Goal: Task Accomplishment & Management: Use online tool/utility

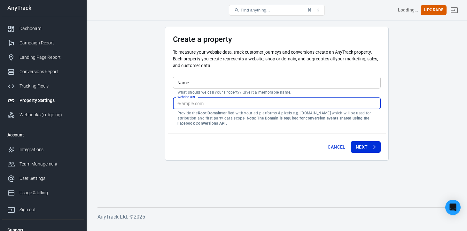
click at [223, 102] on input "Website URL" at bounding box center [277, 104] width 208 height 12
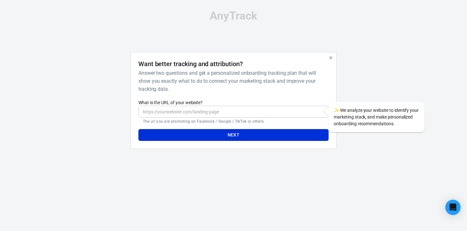
click at [200, 79] on h6 "Answer two questions and get a personalized onboarding tracking plan that will …" at bounding box center [232, 81] width 188 height 24
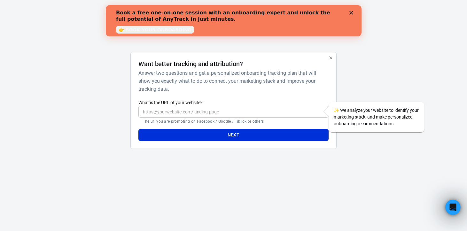
click at [351, 12] on icon "Close" at bounding box center [351, 13] width 4 height 4
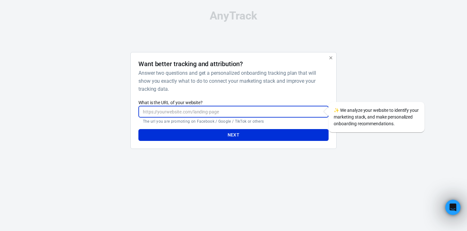
click at [278, 113] on input "What is the URL of your website?" at bounding box center [233, 112] width 190 height 12
type input "[DOMAIN_NAME]"
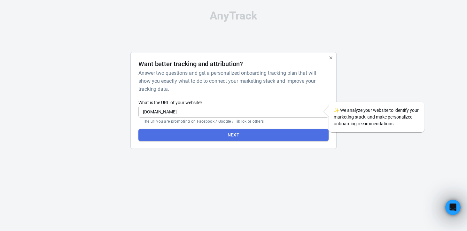
click at [270, 135] on button "Next" at bounding box center [233, 135] width 190 height 12
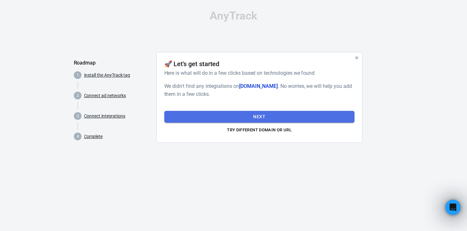
click at [310, 116] on button "Next" at bounding box center [259, 117] width 190 height 12
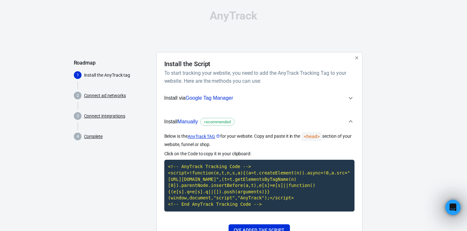
scroll to position [35, 0]
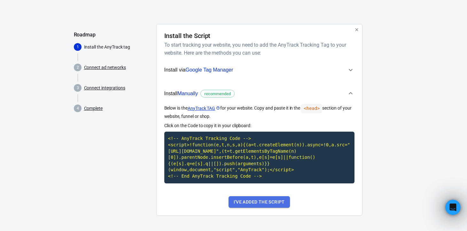
click at [284, 202] on button "I've added the script" at bounding box center [259, 202] width 61 height 12
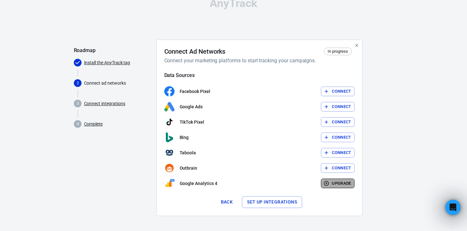
click at [331, 187] on button "Upgrade" at bounding box center [338, 184] width 34 height 10
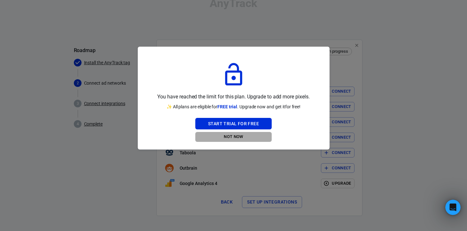
click at [243, 137] on button "Not Now" at bounding box center [233, 137] width 76 height 10
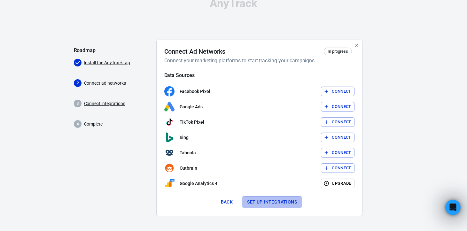
click at [287, 202] on button "Set up integrations" at bounding box center [272, 202] width 60 height 12
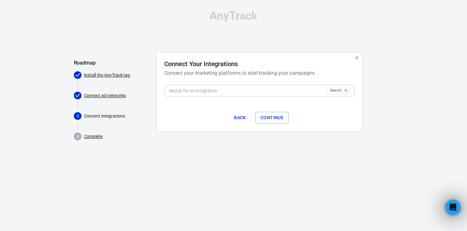
click at [294, 90] on input "text" at bounding box center [244, 91] width 160 height 12
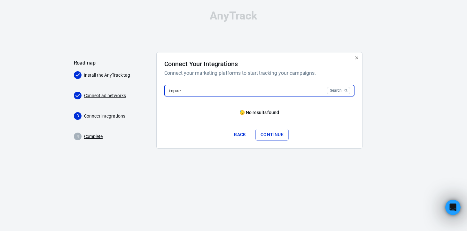
type input "impact"
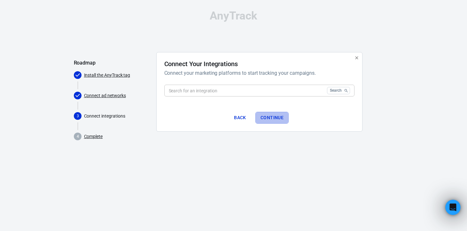
click at [274, 119] on button "Continue" at bounding box center [271, 118] width 33 height 12
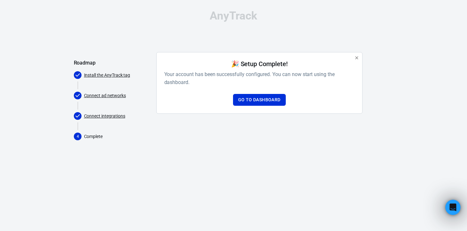
click at [269, 106] on div "🎉 Setup Complete! Your account has been successfully configured. You can now st…" at bounding box center [259, 83] width 206 height 62
click at [270, 102] on link "Go to Dashboard" at bounding box center [259, 100] width 53 height 12
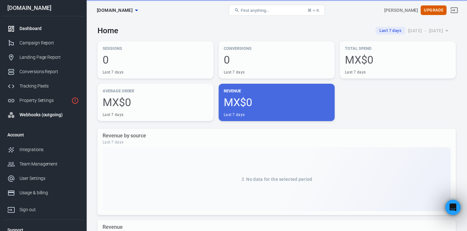
click at [66, 115] on div "Webhooks (outgoing)" at bounding box center [49, 115] width 59 height 7
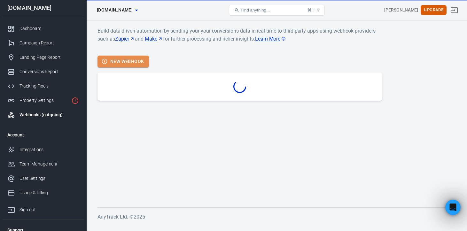
click at [130, 63] on button "New Webhook" at bounding box center [123, 62] width 51 height 12
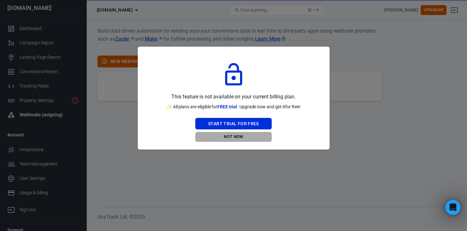
click at [236, 135] on button "Not Now" at bounding box center [233, 137] width 76 height 10
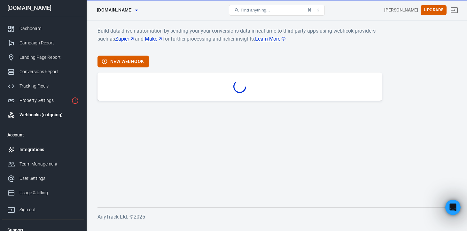
click at [45, 152] on div "Integrations" at bounding box center [49, 149] width 59 height 7
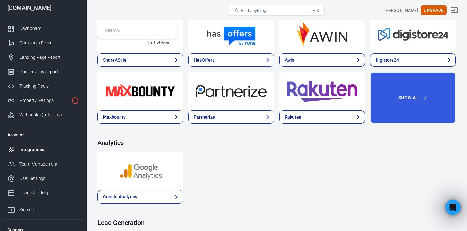
scroll to position [257, 0]
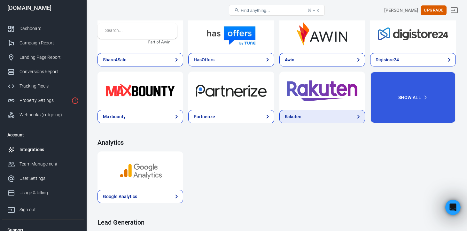
click at [296, 122] on link "Rakuten" at bounding box center [322, 116] width 86 height 13
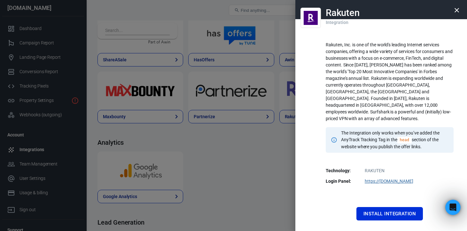
scroll to position [43, 0]
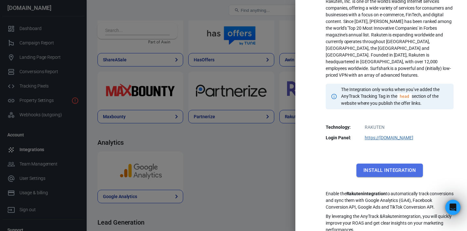
click at [373, 164] on button "Install Integration" at bounding box center [389, 170] width 66 height 13
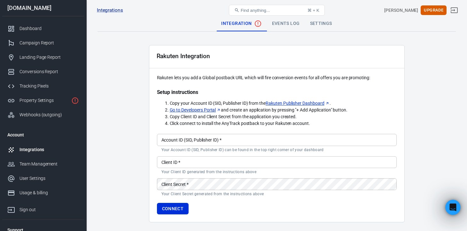
click at [255, 153] on form "Account ID (SID, Publisher ID)   * Account ID (SID, Publisher ID)   * Your Acco…" at bounding box center [277, 172] width 240 height 83
click at [289, 25] on div "Events Log" at bounding box center [286, 23] width 38 height 15
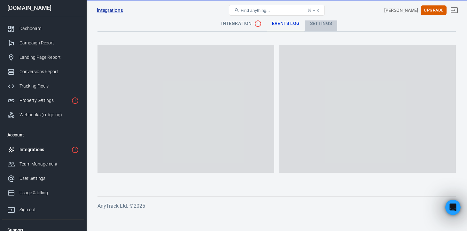
click at [320, 21] on div "Settings" at bounding box center [321, 23] width 32 height 15
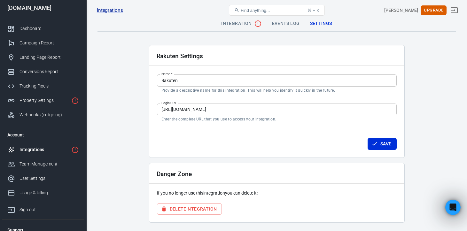
click at [252, 20] on div "Integrations Rakuten Find anything... ⌘ + K jason doe Upgrade" at bounding box center [277, 10] width 380 height 20
click at [250, 23] on span "Integration" at bounding box center [241, 24] width 40 height 8
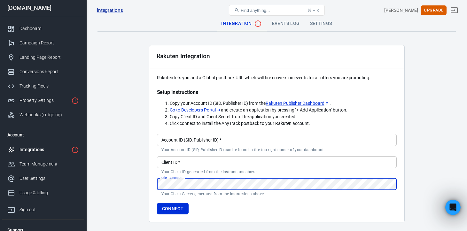
click at [315, 103] on link "Rakuten Publisher Dashboard" at bounding box center [298, 103] width 64 height 7
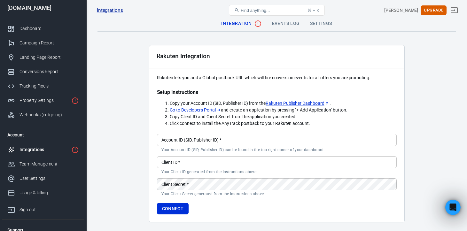
click at [200, 112] on link "Go to Developers Portal" at bounding box center [195, 110] width 51 height 7
click at [197, 160] on input "Client ID   *" at bounding box center [277, 162] width 240 height 12
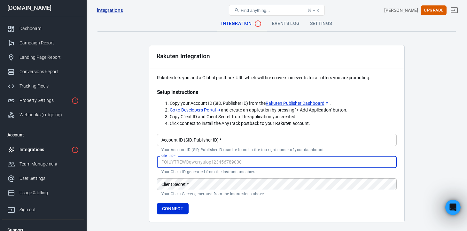
paste input "7T26JmKZU2gUf96ClSZxFTWsGDXdmA5N"
type input "7T26JmKZU2gUf96ClSZxFTWsGDXdmA5N"
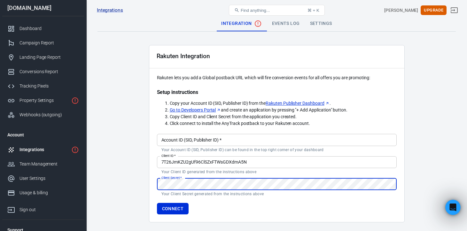
click at [194, 142] on input "Account ID (SID, Publisher ID)   *" at bounding box center [277, 140] width 240 height 12
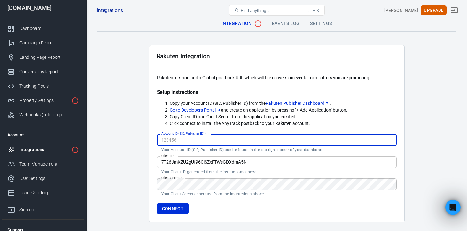
paste input "3609295"
type input "3609295"
click at [181, 202] on form "Account ID (SID, Publisher ID)   * 3609295 Account ID (SID, Publisher ID)   * Y…" at bounding box center [277, 172] width 240 height 83
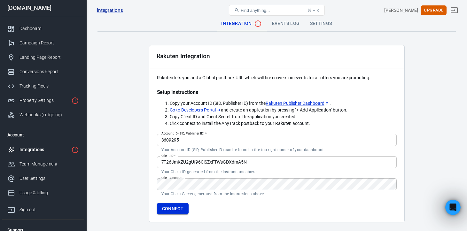
click at [181, 206] on button "Connect" at bounding box center [173, 209] width 32 height 12
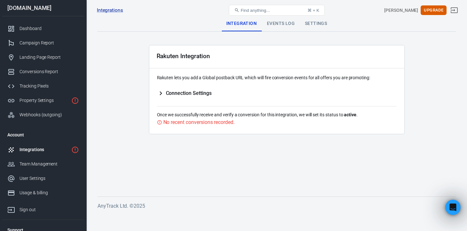
click at [189, 94] on span "Connection Settings" at bounding box center [189, 93] width 46 height 6
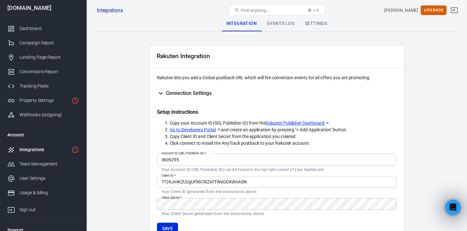
click at [280, 26] on div "Events Log" at bounding box center [281, 23] width 38 height 15
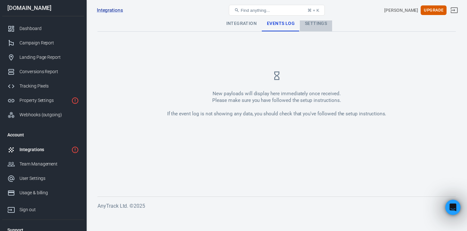
click at [309, 21] on div "Settings" at bounding box center [316, 23] width 32 height 15
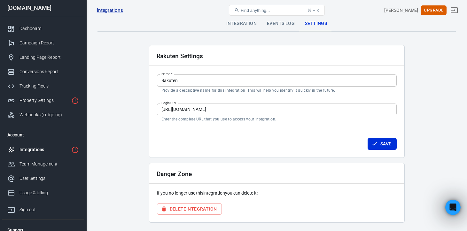
scroll to position [19, 0]
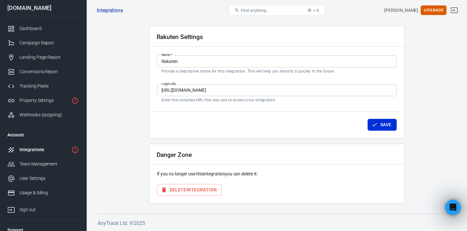
click at [59, 151] on div "Integrations" at bounding box center [44, 149] width 49 height 7
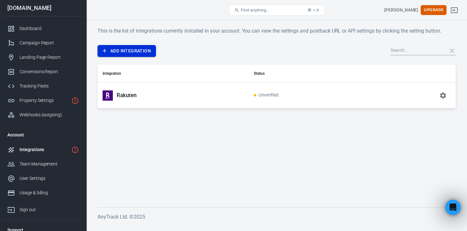
click at [116, 48] on link "Add Integration" at bounding box center [127, 51] width 59 height 12
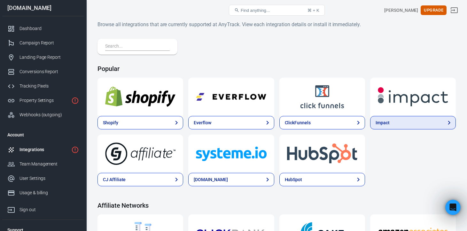
click at [375, 120] on link "Impact" at bounding box center [413, 122] width 86 height 13
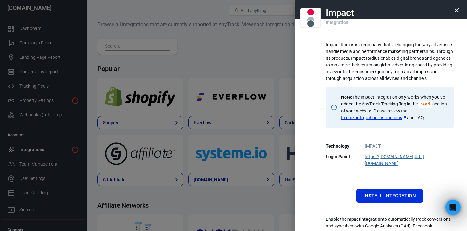
click at [392, 180] on div "Impact Radius is a company that is changing the way advertisers handle media an…" at bounding box center [390, 148] width 128 height 222
click at [388, 189] on button "Install Integration" at bounding box center [389, 195] width 66 height 13
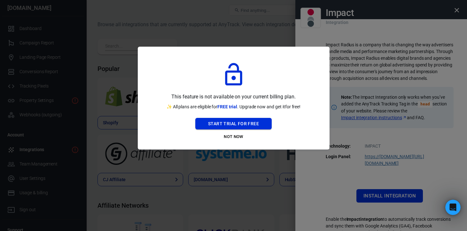
click at [241, 127] on button "Start Trial For Free" at bounding box center [233, 124] width 76 height 12
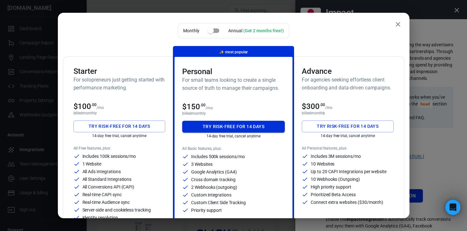
click at [231, 130] on button "Try risk-free for 14 days" at bounding box center [233, 127] width 103 height 12
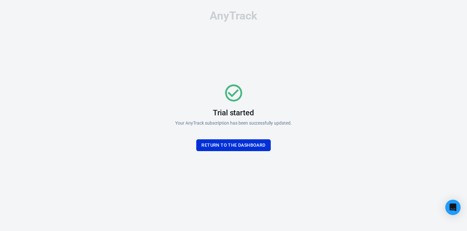
click at [238, 153] on div "Trial started Your AnyTrack subscription has been successfully updated. Return …" at bounding box center [234, 117] width 192 height 130
click at [240, 148] on button "Return To the dashboard" at bounding box center [233, 145] width 74 height 12
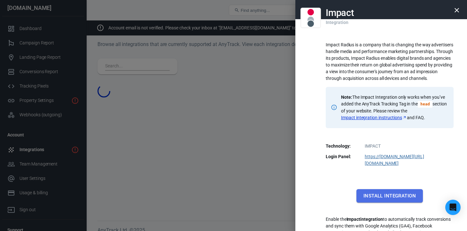
click at [403, 189] on button "Install Integration" at bounding box center [389, 195] width 66 height 13
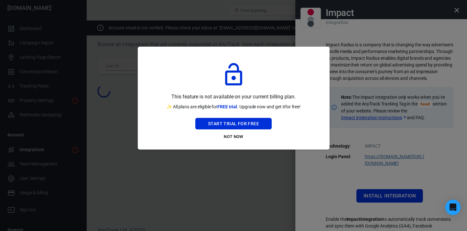
drag, startPoint x: 241, startPoint y: 137, endPoint x: 309, endPoint y: 142, distance: 68.6
click at [309, 142] on div "This feature is not available on your current billing plan. ✨ All plans are eli…" at bounding box center [234, 98] width 192 height 103
click at [259, 123] on button "Start Trial For Free" at bounding box center [233, 124] width 76 height 12
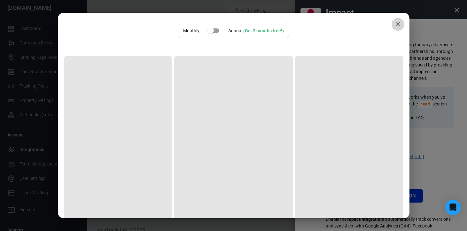
click at [396, 23] on icon "close" at bounding box center [398, 24] width 8 height 8
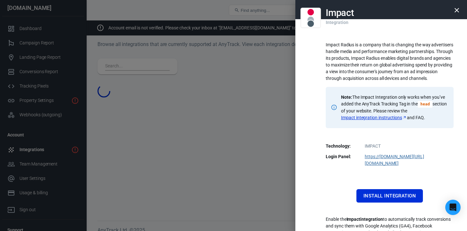
click at [213, 66] on div at bounding box center [233, 115] width 467 height 231
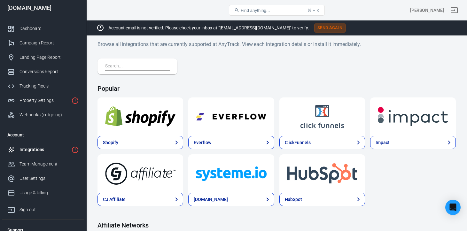
click at [314, 28] on button "Send Again" at bounding box center [330, 28] width 32 height 10
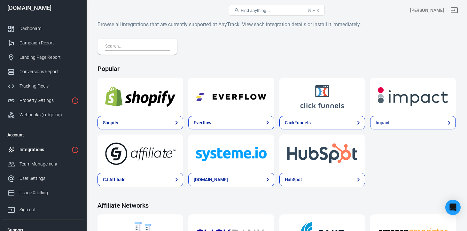
click at [147, 39] on div at bounding box center [138, 47] width 80 height 16
click at [147, 43] on input "text" at bounding box center [136, 47] width 62 height 8
click at [262, 8] on span "Find anything..." at bounding box center [255, 10] width 29 height 5
click at [262, 9] on span "Find anything..." at bounding box center [255, 10] width 29 height 5
click at [140, 46] on input "text" at bounding box center [136, 47] width 62 height 8
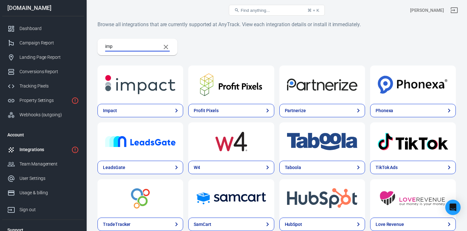
type input "imp"
click at [137, 102] on div at bounding box center [141, 85] width 86 height 38
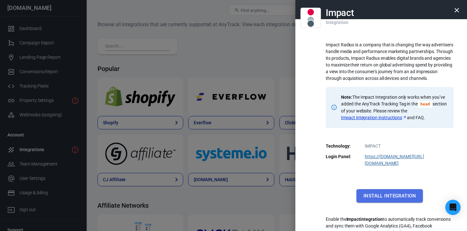
click at [398, 192] on button "Install Integration" at bounding box center [389, 195] width 66 height 13
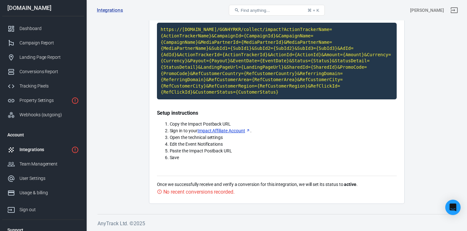
scroll to position [117, 0]
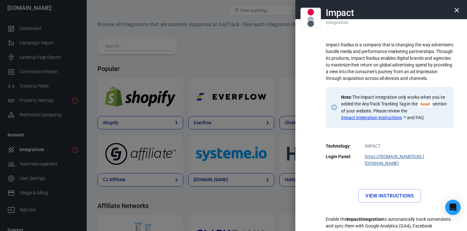
click at [279, 129] on div at bounding box center [233, 115] width 467 height 231
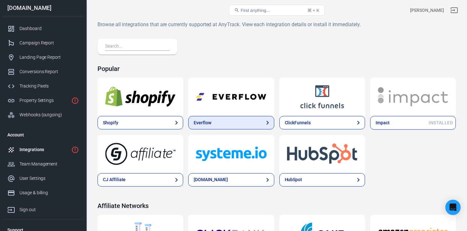
click at [260, 120] on link "Everflow" at bounding box center [231, 122] width 86 height 13
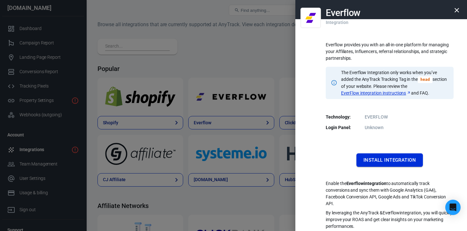
click at [405, 164] on button "Install Integration" at bounding box center [389, 159] width 66 height 13
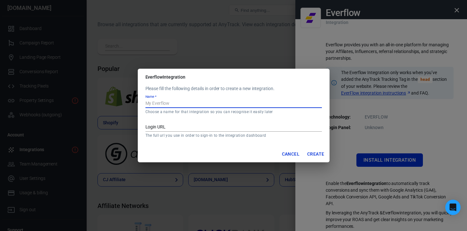
click at [254, 108] on input "Name   *" at bounding box center [233, 104] width 176 height 8
type input "AdStride"
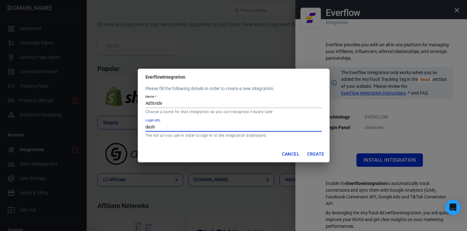
type input "dashb"
type input "[URL][DOMAIN_NAME]"
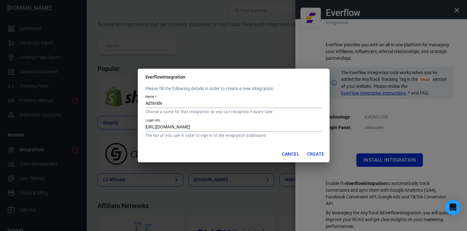
click at [321, 148] on div "Cancel Create" at bounding box center [234, 154] width 192 height 17
click at [321, 150] on button "Create" at bounding box center [316, 154] width 22 height 12
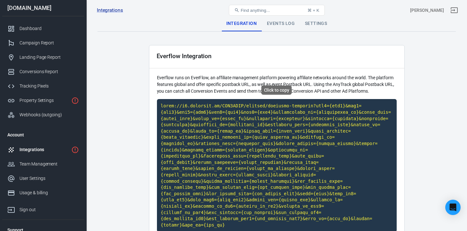
click at [279, 128] on code "Click to copy" at bounding box center [277, 165] width 240 height 133
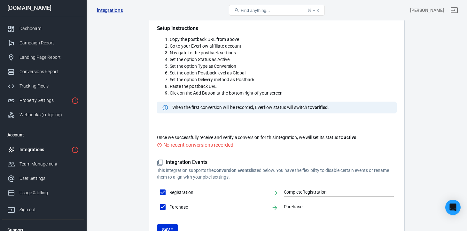
scroll to position [227, 0]
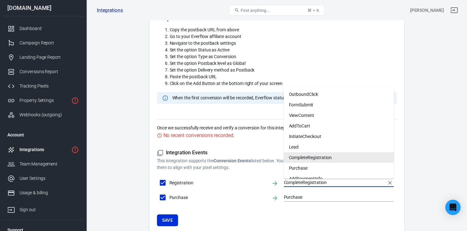
click at [305, 185] on input "CompleteRegistration" at bounding box center [334, 183] width 101 height 8
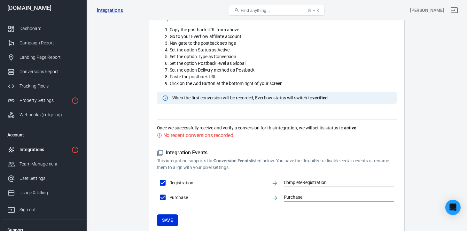
click at [226, 157] on div "Integration Events This integration supports the Conversion Events listed below…" at bounding box center [277, 160] width 240 height 21
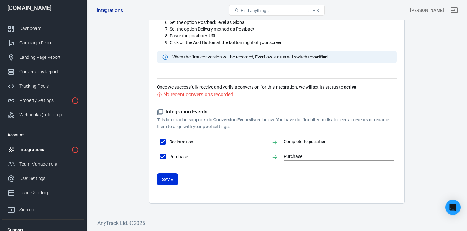
click at [187, 142] on span "Registration" at bounding box center [217, 142] width 97 height 7
click at [169, 142] on input "Registration" at bounding box center [162, 141] width 13 height 13
checkbox input "false"
click at [187, 142] on span "Registration" at bounding box center [217, 142] width 97 height 7
click at [169, 142] on input "Registration" at bounding box center [162, 141] width 13 height 13
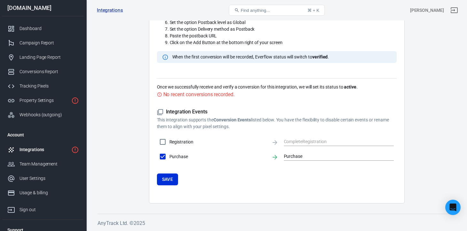
checkbox input "true"
type input "CompleteRegistration"
click at [46, 146] on link "Integrations" at bounding box center [43, 150] width 82 height 14
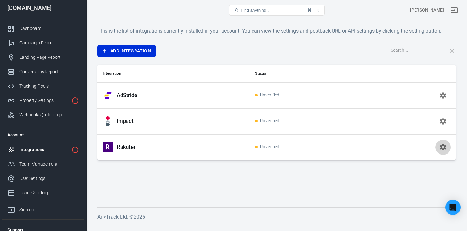
click at [444, 148] on icon "button" at bounding box center [443, 147] width 6 height 6
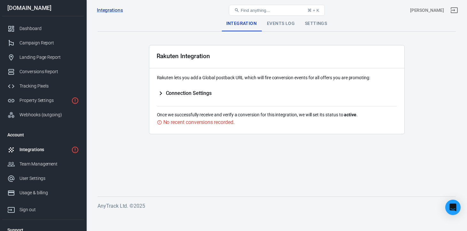
click at [178, 97] on h5 "Connection Settings" at bounding box center [184, 94] width 55 height 8
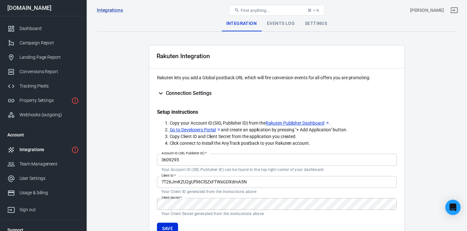
click at [274, 23] on div "Events Log" at bounding box center [281, 23] width 38 height 15
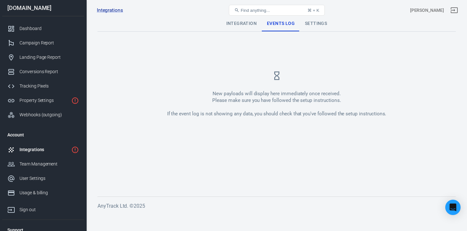
click at [316, 23] on div "Settings" at bounding box center [316, 23] width 32 height 15
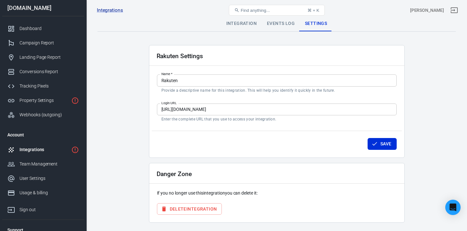
scroll to position [19, 0]
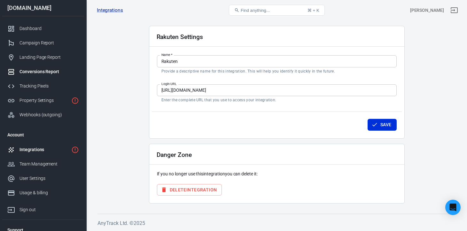
click at [48, 76] on link "Conversions Report" at bounding box center [43, 72] width 82 height 14
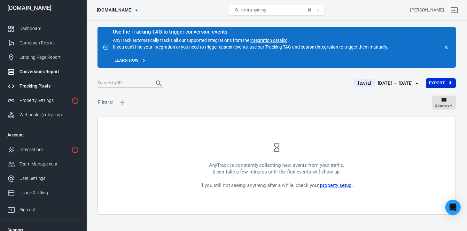
click at [49, 84] on div "Tracking Pixels" at bounding box center [49, 86] width 59 height 7
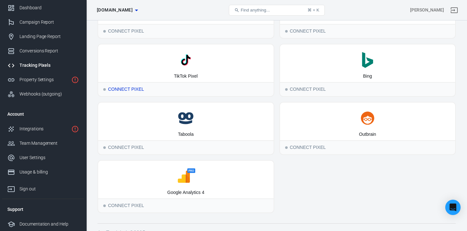
scroll to position [64, 0]
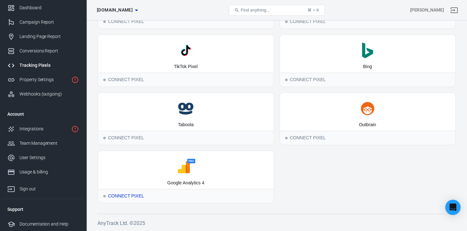
click at [149, 165] on icon at bounding box center [186, 167] width 170 height 16
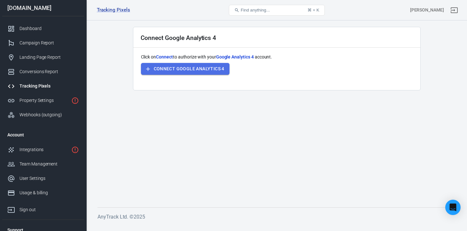
click at [150, 71] on icon "button" at bounding box center [148, 69] width 6 height 6
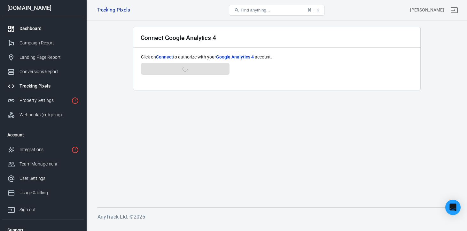
click at [46, 31] on div "Dashboard" at bounding box center [49, 28] width 59 height 7
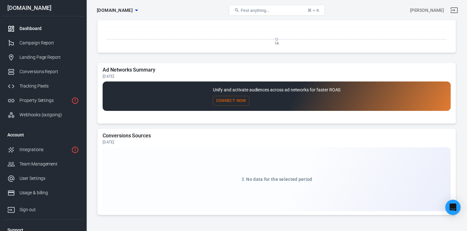
scroll to position [608, 0]
